Goal: Information Seeking & Learning: Learn about a topic

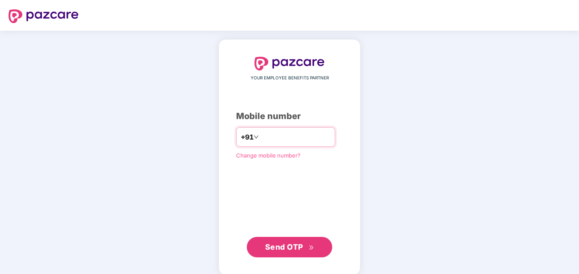
click at [304, 143] on input "number" at bounding box center [295, 137] width 70 height 14
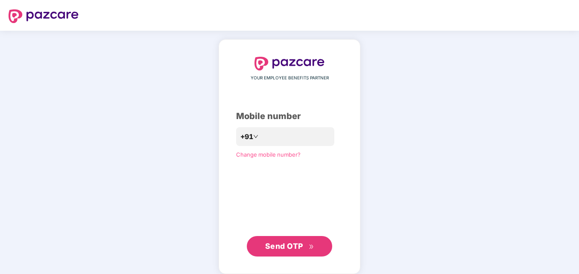
click at [290, 243] on span "Send OTP" at bounding box center [284, 246] width 38 height 9
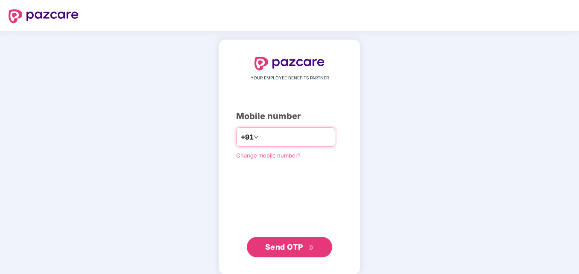
click at [260, 136] on input "**********" at bounding box center [295, 137] width 70 height 14
type input "**********"
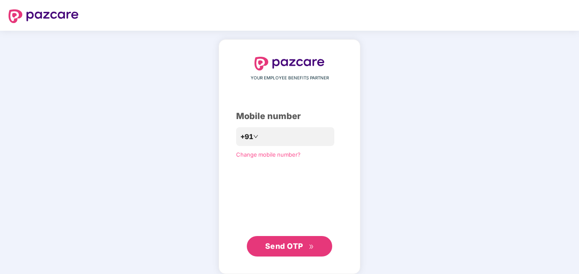
click at [285, 242] on span "Send OTP" at bounding box center [289, 246] width 49 height 12
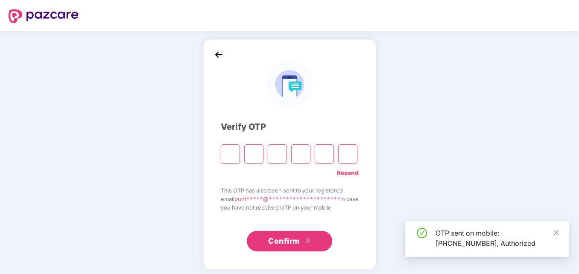
click at [228, 154] on input "Please enter verification code. Digit 1" at bounding box center [230, 154] width 19 height 20
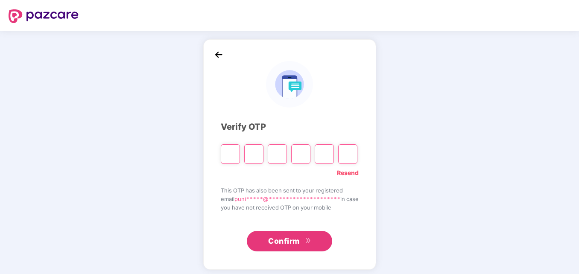
type input "*"
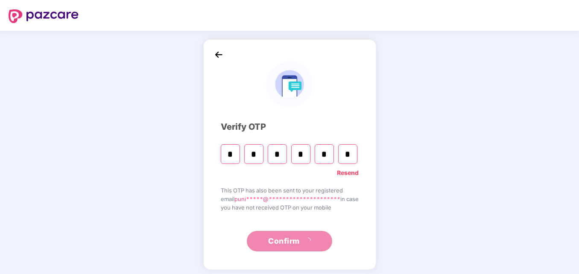
type input "*"
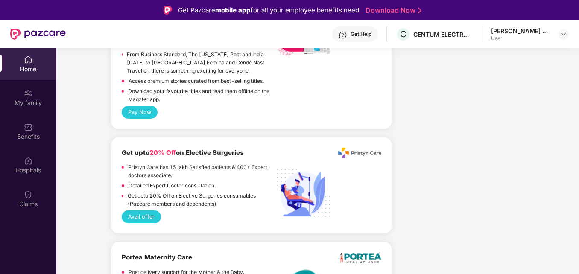
scroll to position [1281, 0]
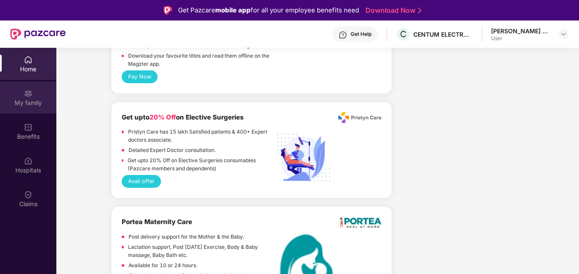
click at [36, 83] on div "My family" at bounding box center [28, 98] width 56 height 32
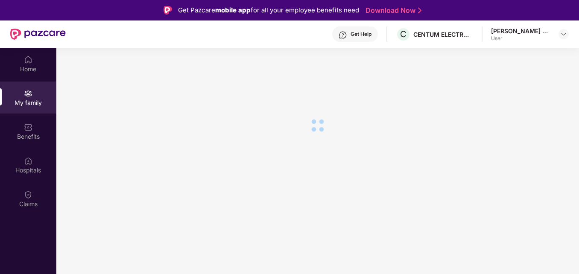
scroll to position [0, 0]
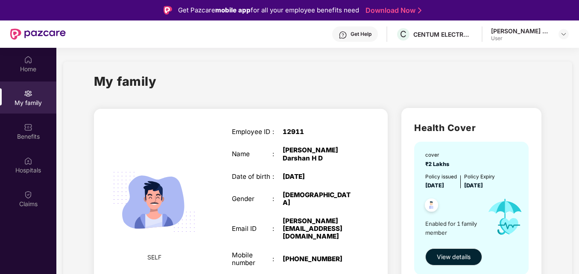
click at [563, 83] on div "My family SELF Employee ID : 12911 Name : [PERSON_NAME] H D Date of birth : [DE…" at bounding box center [317, 197] width 509 height 272
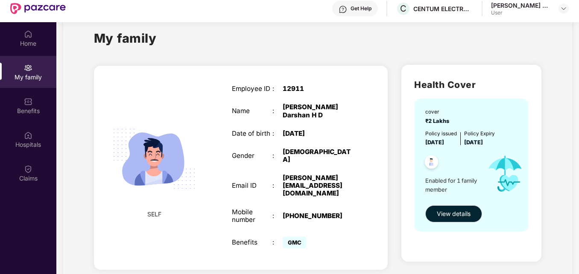
scroll to position [48, 0]
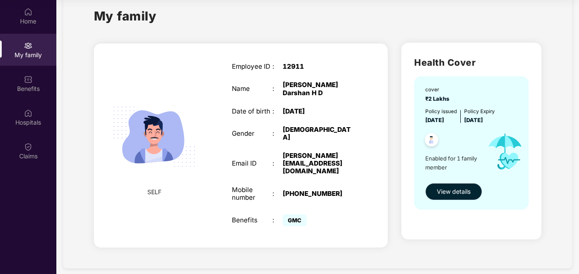
click at [444, 186] on button "View details" at bounding box center [453, 191] width 57 height 17
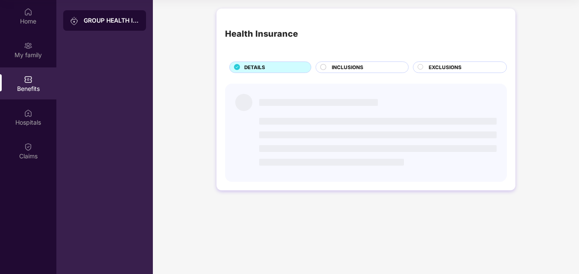
scroll to position [0, 0]
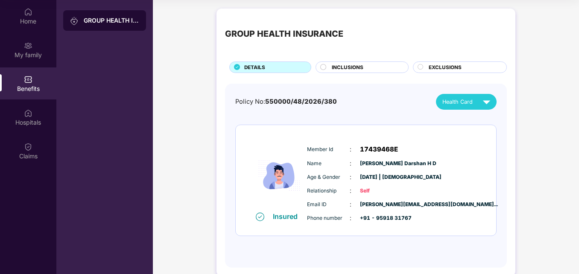
click at [363, 69] on div "INCLUSIONS" at bounding box center [365, 68] width 76 height 9
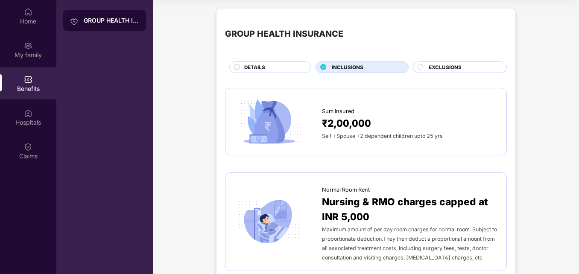
click at [443, 64] on span "EXCLUSIONS" at bounding box center [445, 68] width 33 height 8
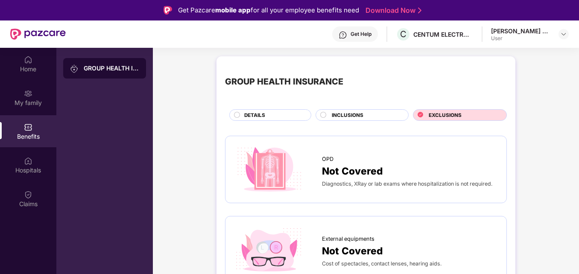
click at [366, 118] on div "INCLUSIONS" at bounding box center [365, 115] width 76 height 9
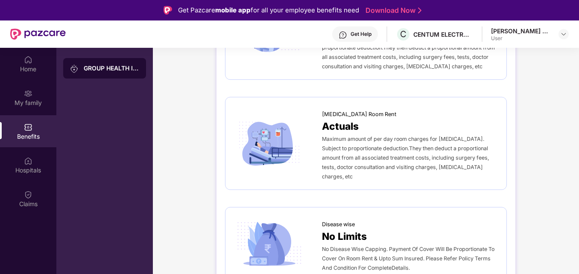
scroll to position [256, 0]
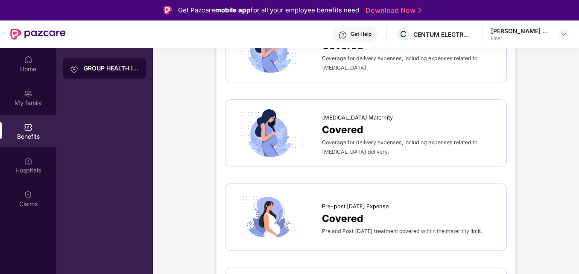
scroll to position [1041, 0]
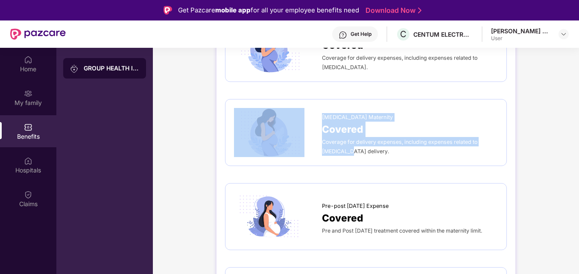
drag, startPoint x: 349, startPoint y: 143, endPoint x: 321, endPoint y: 145, distance: 28.2
click at [321, 145] on div "[MEDICAL_DATA] Maternity Covered Coverage for delivery expenses, including expe…" at bounding box center [366, 132] width 264 height 49
click at [321, 145] on div at bounding box center [278, 132] width 88 height 49
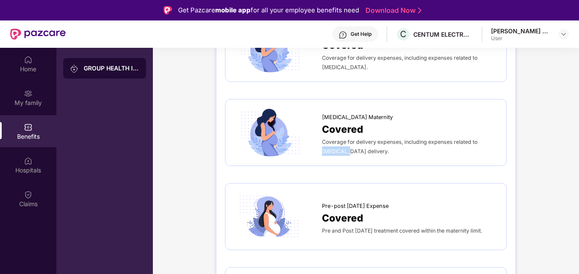
drag, startPoint x: 347, startPoint y: 142, endPoint x: 321, endPoint y: 144, distance: 26.1
click at [322, 144] on span "Coverage for delivery expenses, including expenses related to [MEDICAL_DATA] de…" at bounding box center [399, 147] width 155 height 16
copy span "[MEDICAL_DATA]"
click at [327, 137] on div "Coverage for delivery expenses, including expenses related to [MEDICAL_DATA] de…" at bounding box center [410, 146] width 176 height 19
click at [562, 32] on img at bounding box center [563, 34] width 7 height 7
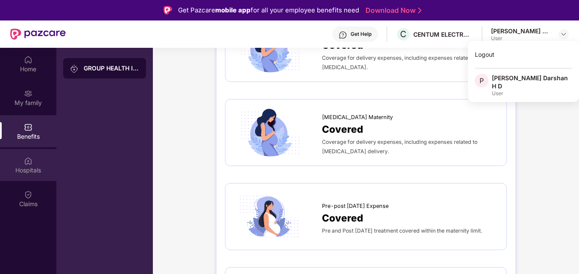
click at [31, 158] on img at bounding box center [28, 161] width 9 height 9
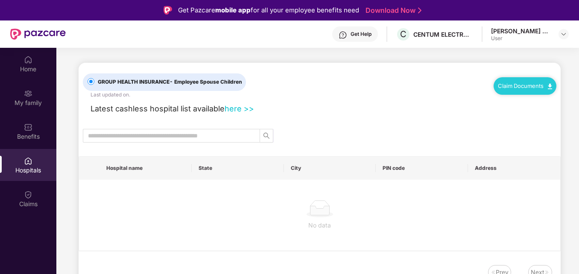
scroll to position [0, 0]
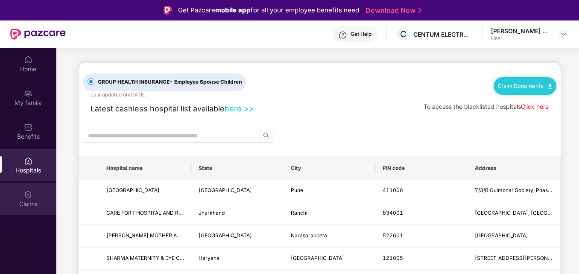
click at [30, 195] on img at bounding box center [28, 194] width 9 height 9
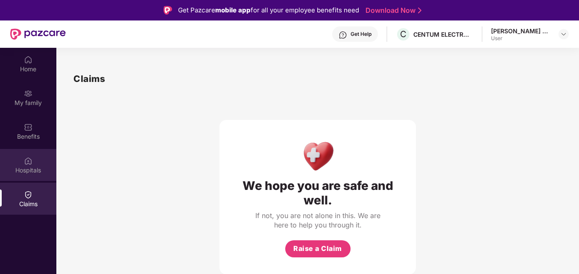
click at [30, 163] on img at bounding box center [28, 161] width 9 height 9
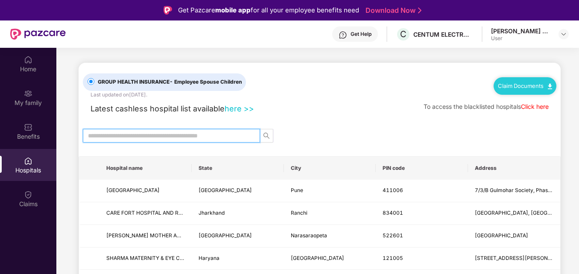
click at [230, 136] on input "text" at bounding box center [168, 135] width 160 height 9
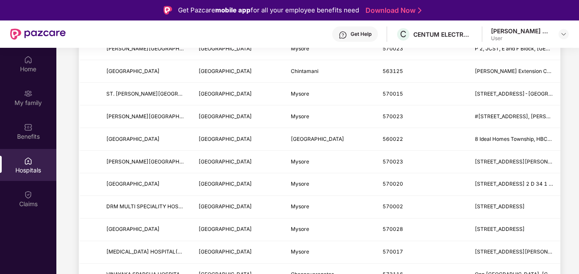
scroll to position [365, 0]
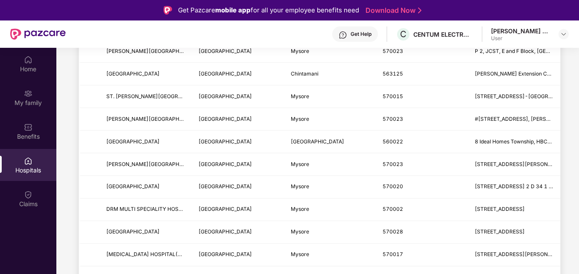
type input "******"
drag, startPoint x: 578, startPoint y: 196, endPoint x: 579, endPoint y: 220, distance: 23.9
click at [578, 220] on html "Get Pazcare mobile app for all your employee benefits need Download Now Get Hel…" at bounding box center [289, 137] width 579 height 274
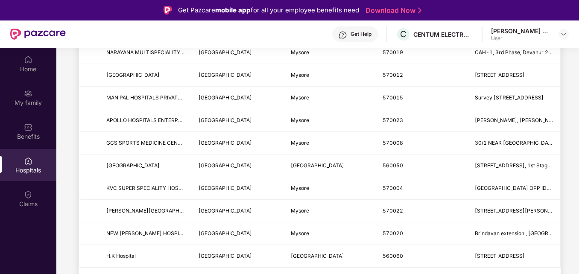
scroll to position [463, 0]
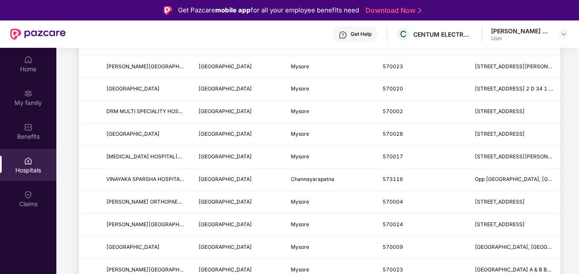
click at [577, 255] on main "GROUP HEALTH INSURANCE - Employee Spouse Children Last updated on [DATE] . Clai…" at bounding box center [317, 73] width 522 height 977
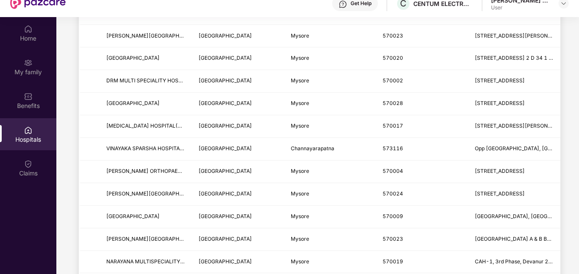
scroll to position [48, 0]
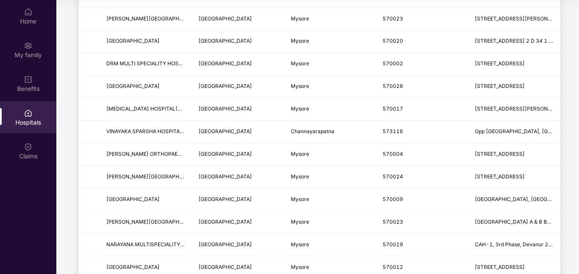
drag, startPoint x: 578, startPoint y: 198, endPoint x: 579, endPoint y: 221, distance: 23.5
click at [578, 221] on html "Get Pazcare mobile app for all your employee benefits need Download Now Get Hel…" at bounding box center [289, 89] width 579 height 274
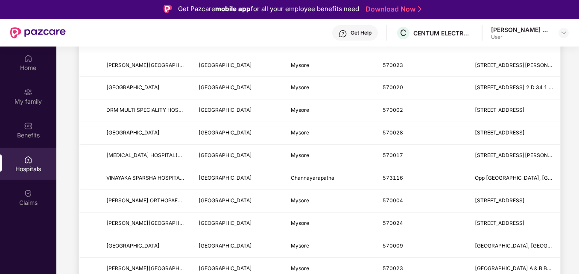
scroll to position [0, 0]
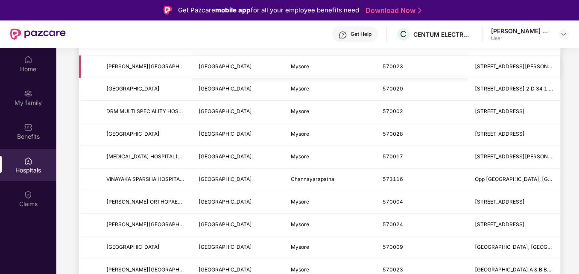
click at [236, 58] on td "[GEOGRAPHIC_DATA]" at bounding box center [238, 66] width 92 height 23
